Goal: Information Seeking & Learning: Learn about a topic

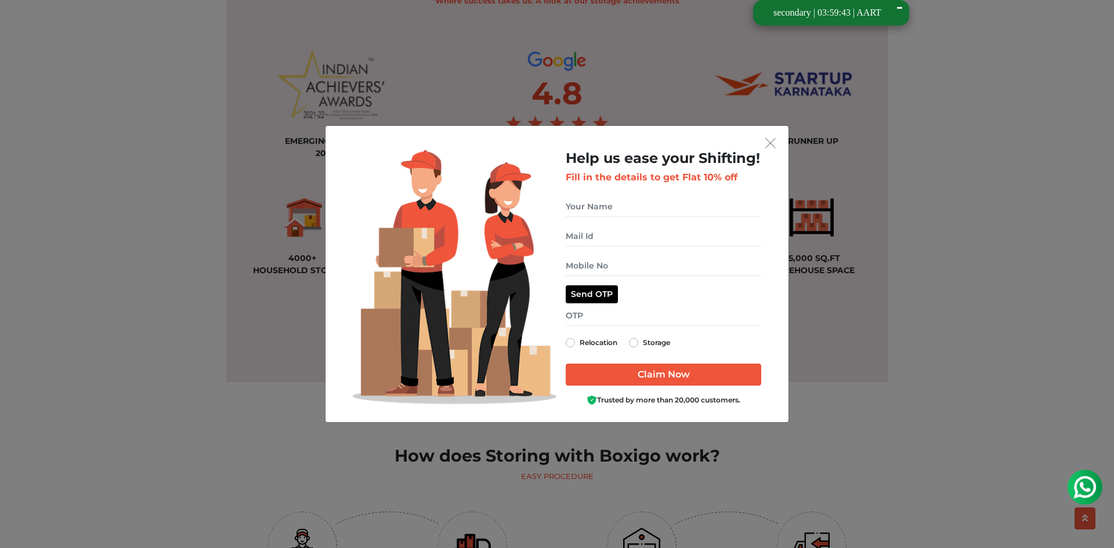
scroll to position [844, 0]
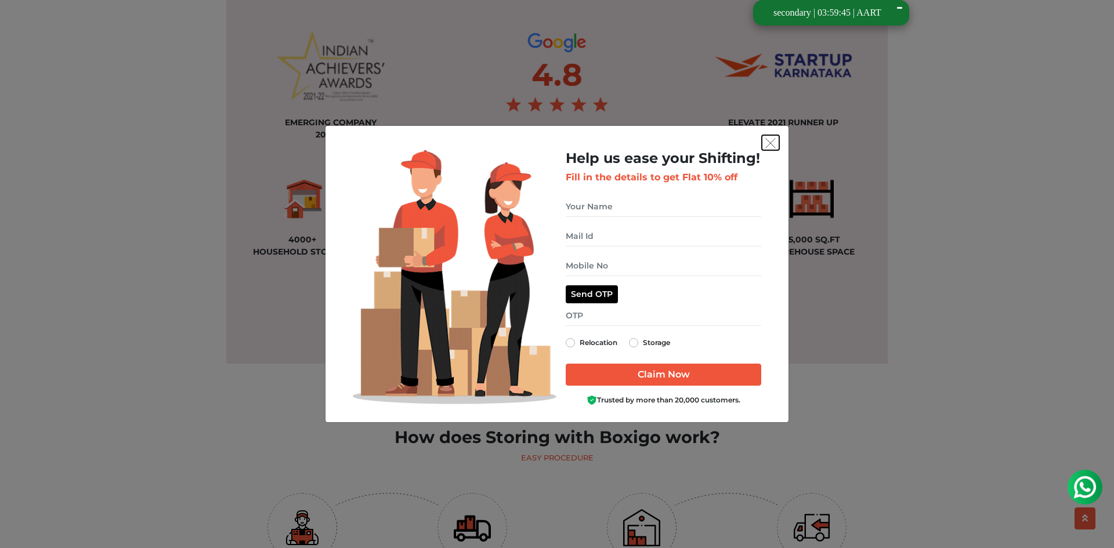
click at [769, 144] on img "get free quote dialog" at bounding box center [770, 143] width 10 height 10
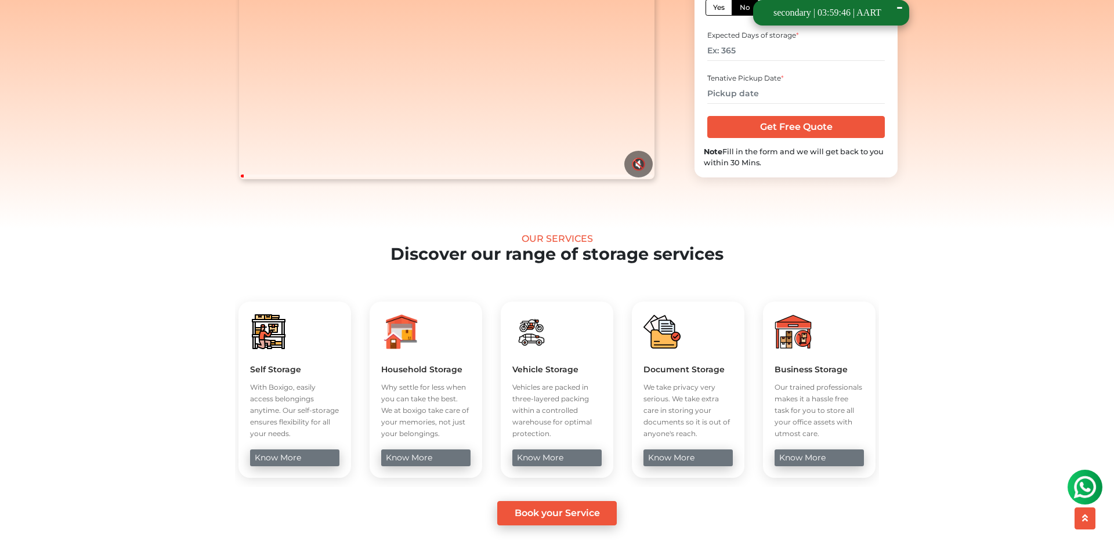
scroll to position [0, 0]
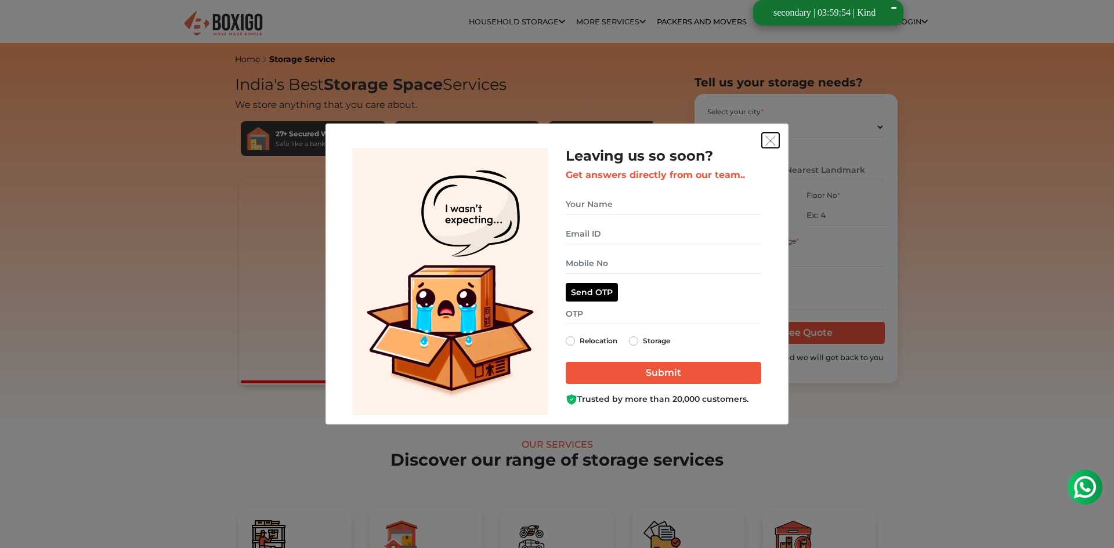
click at [765, 134] on button "get free quote dialog" at bounding box center [770, 140] width 17 height 15
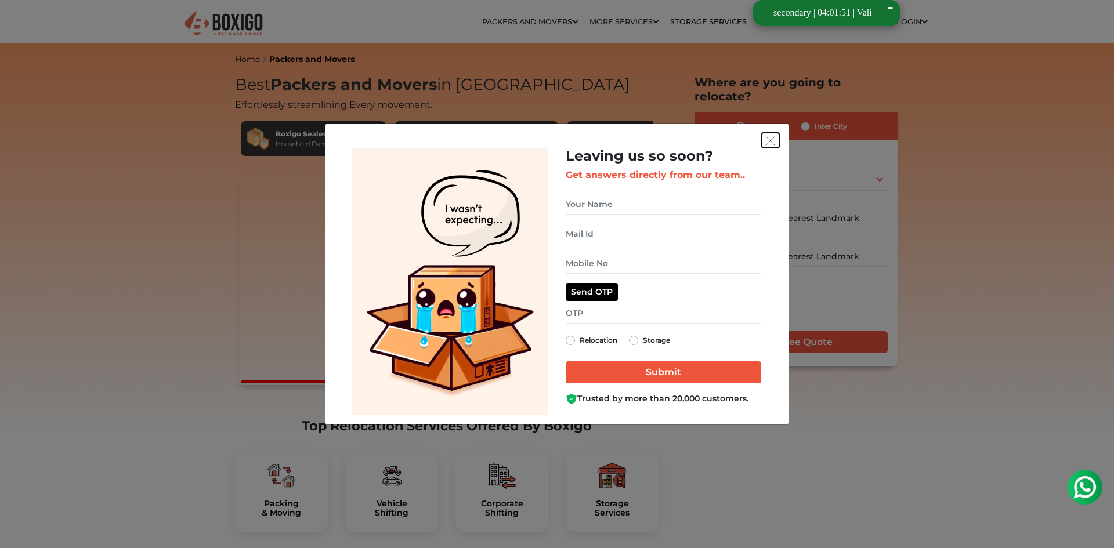
click at [774, 139] on img "get free quote dialog" at bounding box center [770, 141] width 10 height 10
